Goal: Task Accomplishment & Management: Use online tool/utility

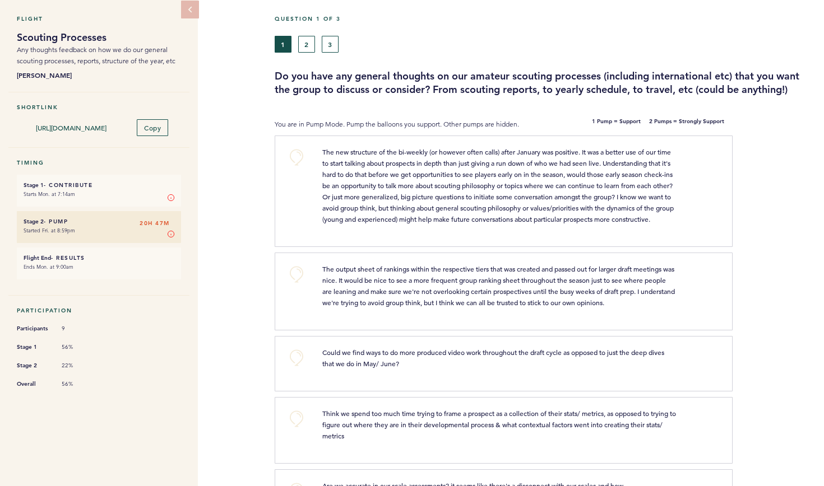
scroll to position [17, 0]
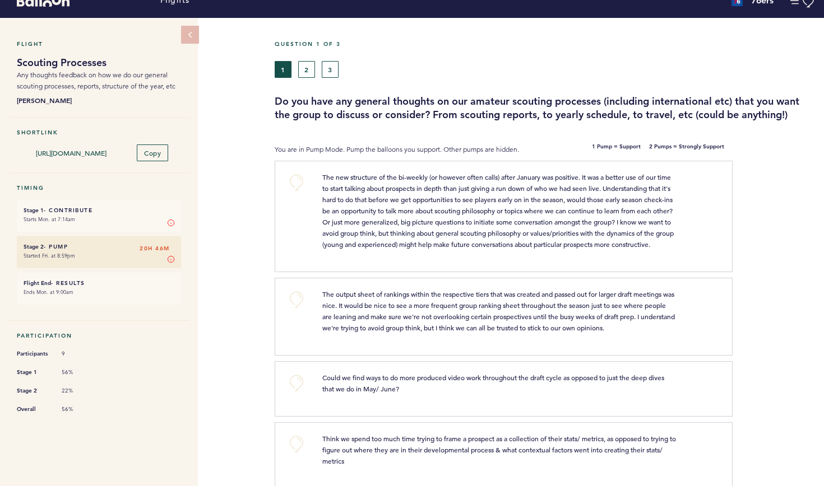
click at [308, 76] on button "2" at bounding box center [306, 69] width 17 height 17
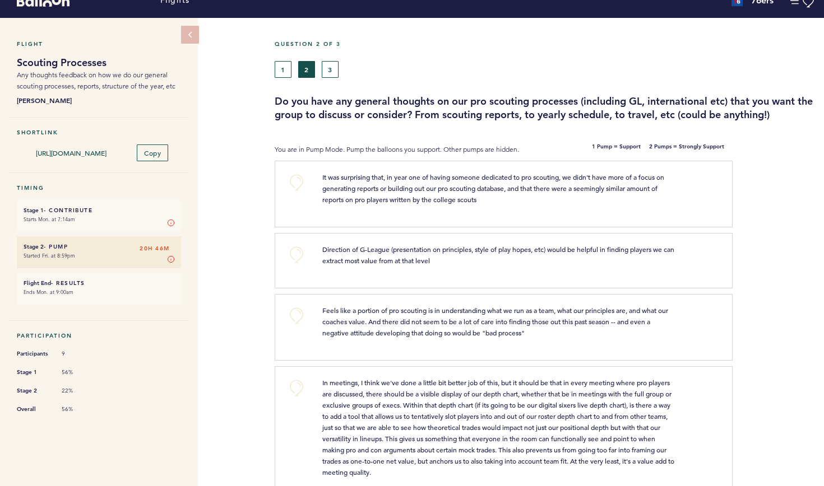
click at [296, 180] on button "+0" at bounding box center [296, 183] width 22 height 22
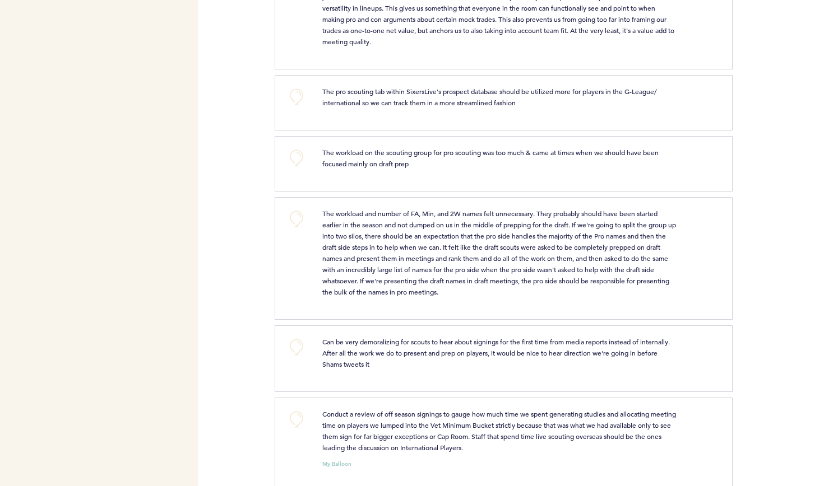
scroll to position [453, 0]
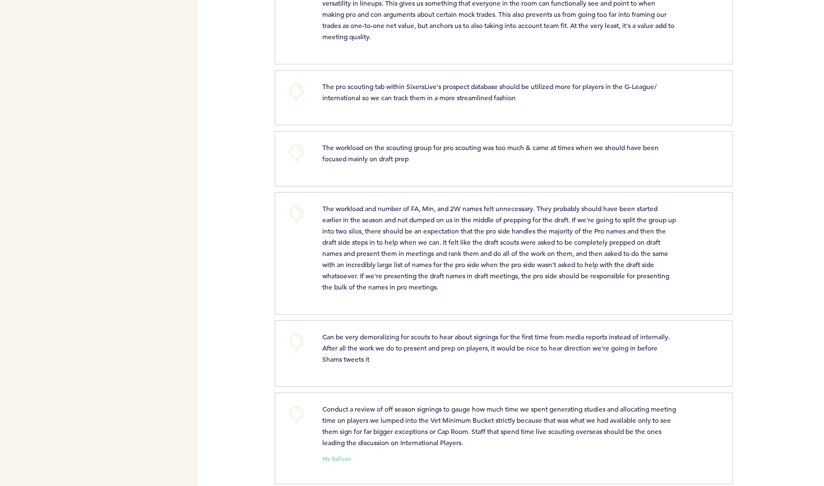
click at [296, 151] on button "+0" at bounding box center [296, 153] width 22 height 22
click at [296, 151] on span "+1" at bounding box center [297, 151] width 8 height 11
click at [296, 216] on button "+0" at bounding box center [296, 214] width 22 height 22
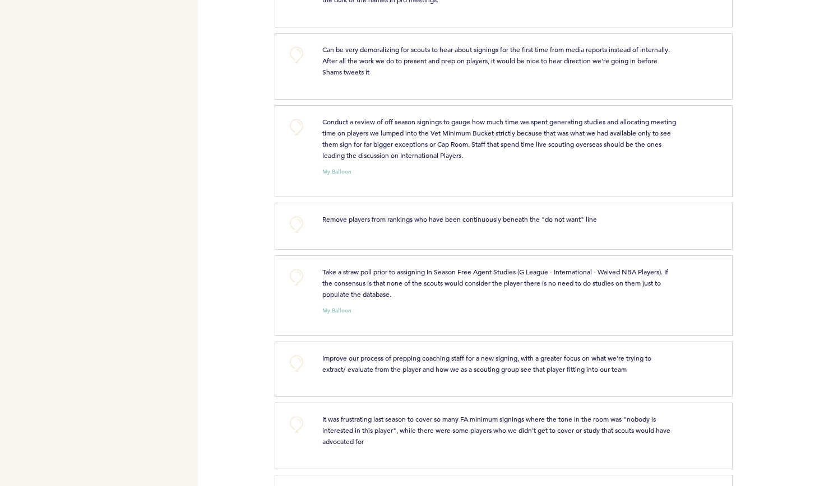
scroll to position [742, 0]
click at [299, 223] on button "+0" at bounding box center [296, 223] width 22 height 22
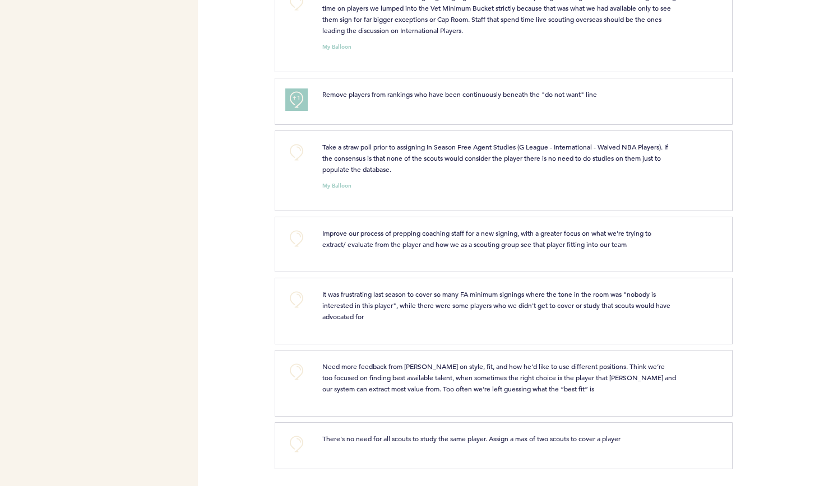
scroll to position [865, 0]
click at [299, 444] on button "+0" at bounding box center [296, 445] width 22 height 22
click at [299, 444] on span "+1" at bounding box center [297, 443] width 8 height 11
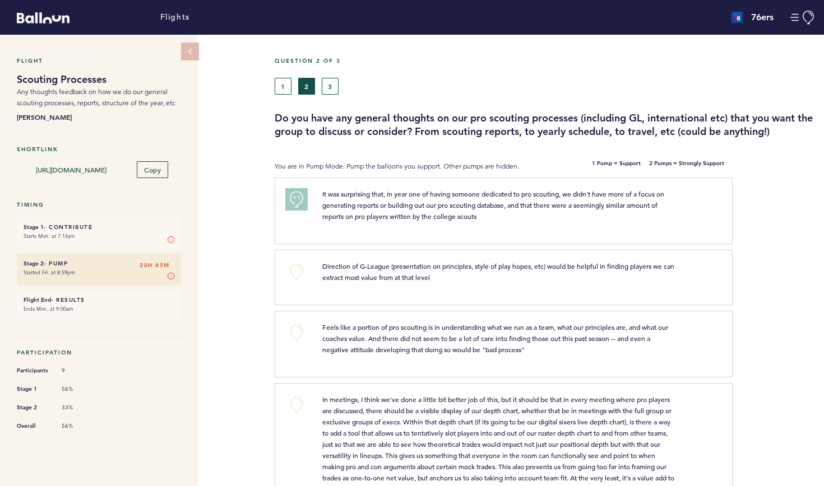
scroll to position [0, 0]
click at [283, 88] on button "1" at bounding box center [283, 86] width 17 height 17
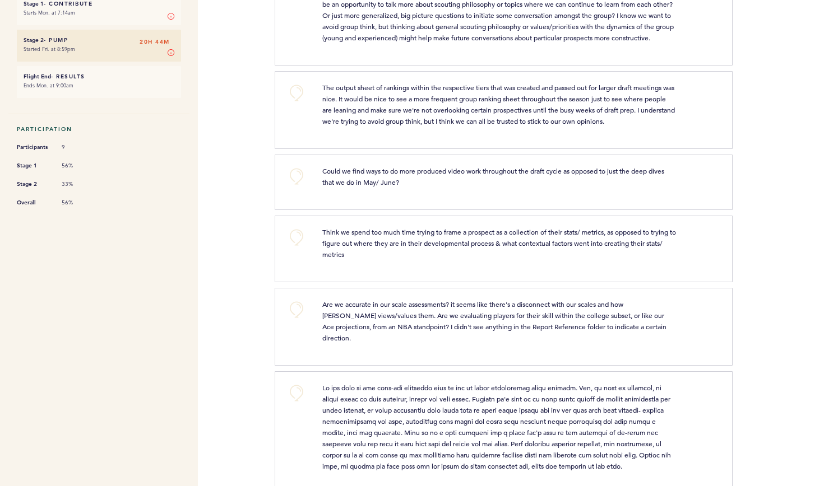
scroll to position [226, 0]
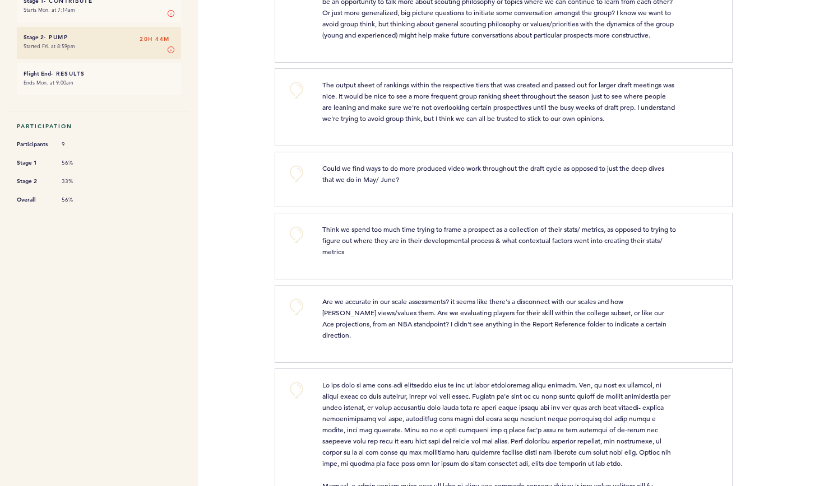
click at [298, 246] on button "+0" at bounding box center [296, 235] width 22 height 22
click at [298, 239] on span "+1" at bounding box center [297, 233] width 8 height 11
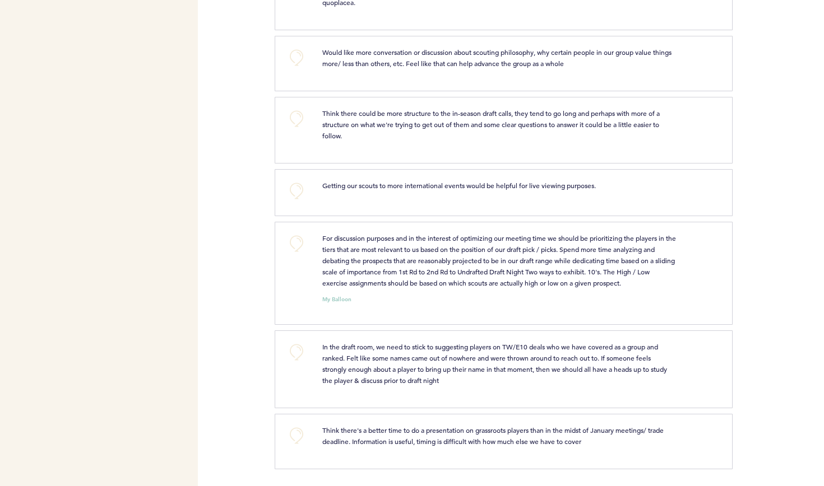
scroll to position [754, 0]
click at [296, 244] on button "+0" at bounding box center [296, 244] width 22 height 22
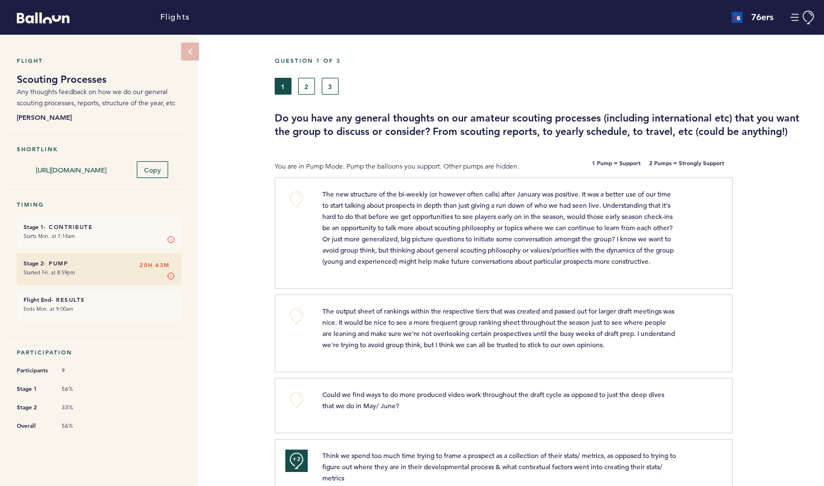
scroll to position [0, 0]
click at [331, 83] on button "3" at bounding box center [330, 86] width 17 height 17
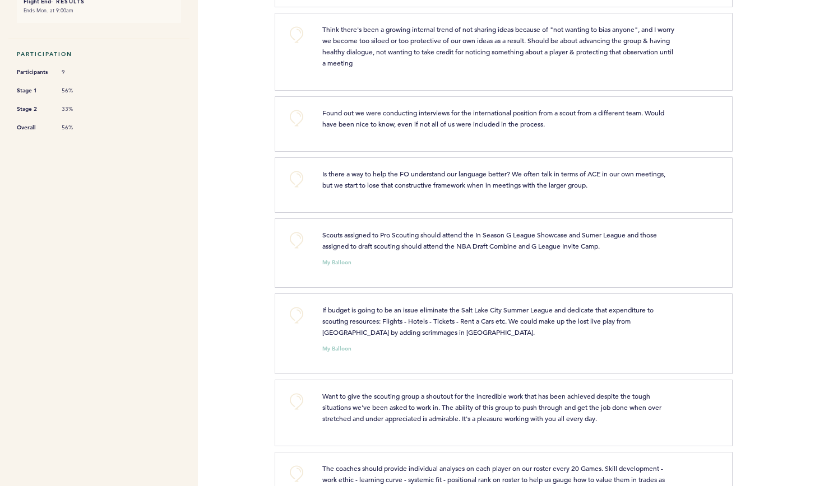
scroll to position [311, 0]
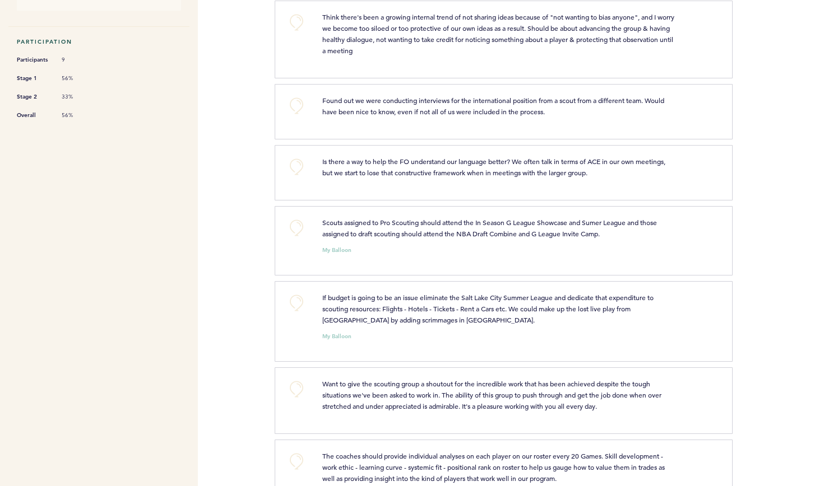
click at [296, 226] on button "+0" at bounding box center [296, 228] width 22 height 22
click at [296, 226] on span "+1" at bounding box center [297, 226] width 8 height 11
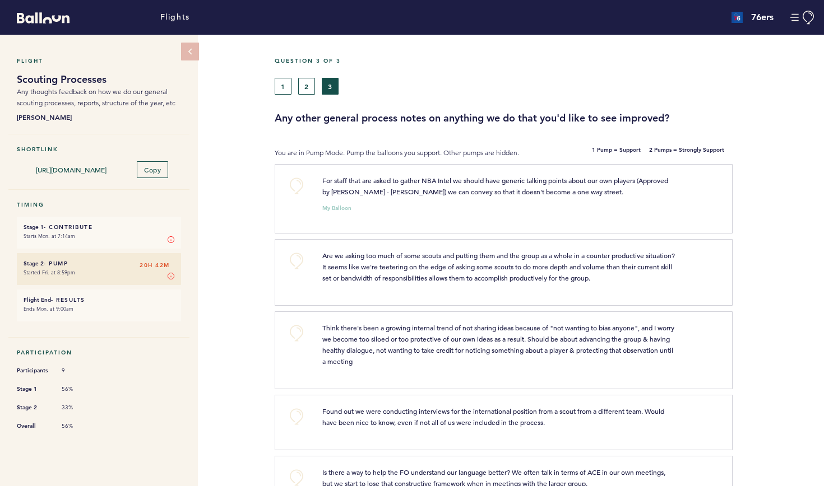
scroll to position [0, 0]
click at [284, 92] on button "1" at bounding box center [283, 86] width 17 height 17
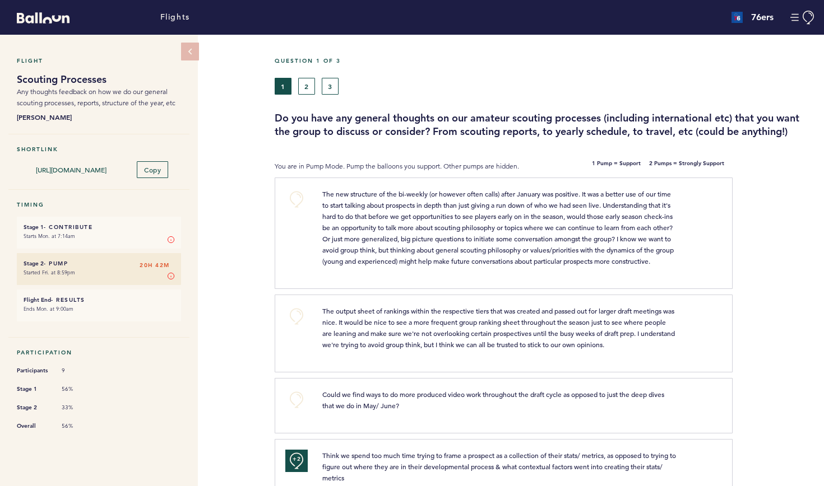
click at [298, 326] on button "+0" at bounding box center [296, 316] width 22 height 22
